Goal: Information Seeking & Learning: Learn about a topic

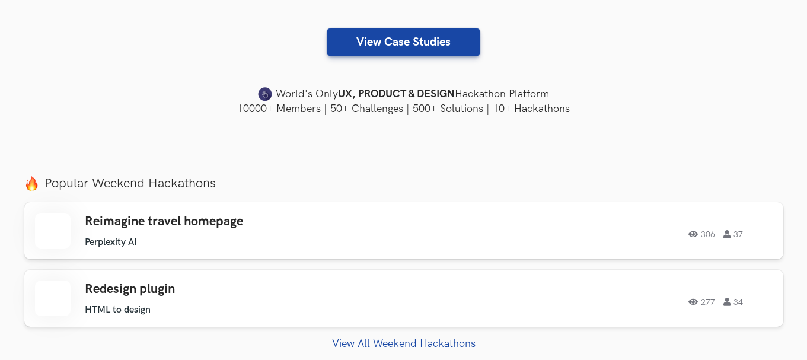
scroll to position [396, 0]
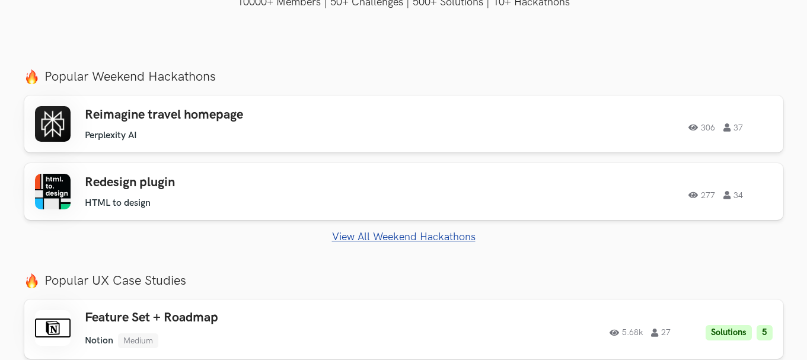
click at [372, 231] on link "View All Weekend Hackathons" at bounding box center [403, 237] width 759 height 12
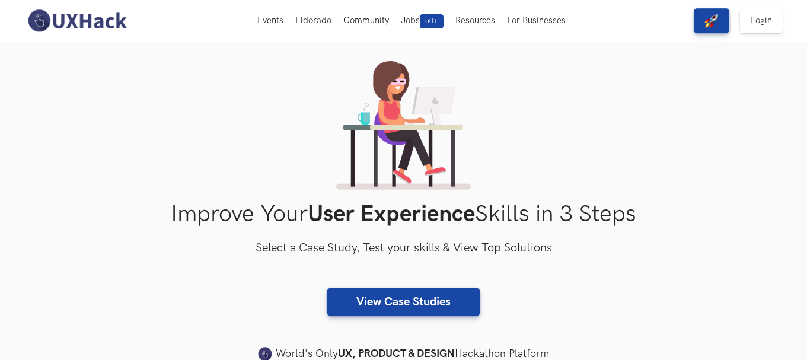
scroll to position [0, 0]
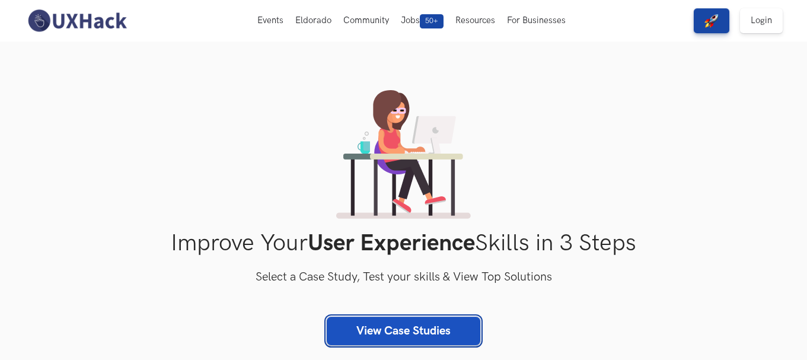
click at [381, 323] on link "View Case Studies" at bounding box center [404, 331] width 154 height 28
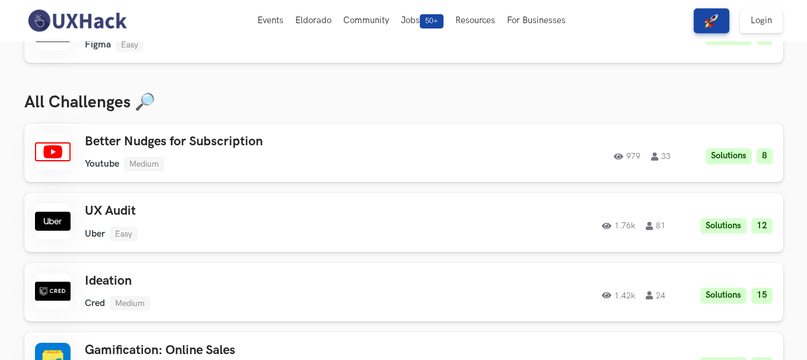
scroll to position [198, 0]
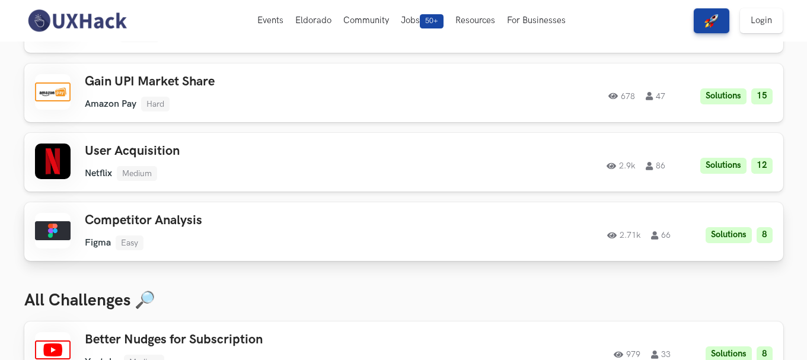
click at [97, 233] on div "Competitor Analysis Figma Easy Figma Easy Solutions 8 2.71k 66" at bounding box center [253, 231] width 337 height 37
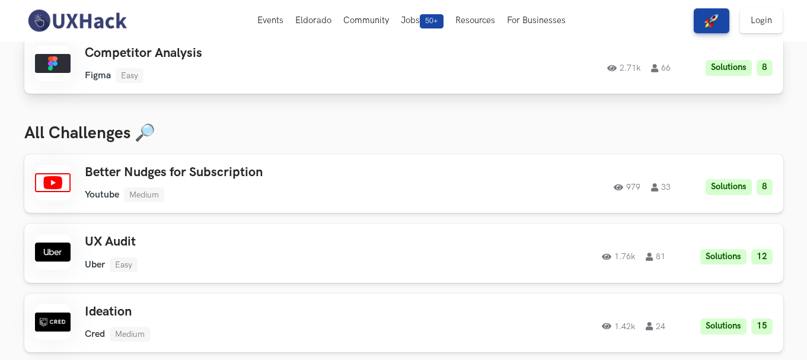
scroll to position [0, 0]
